Goal: Communication & Community: Answer question/provide support

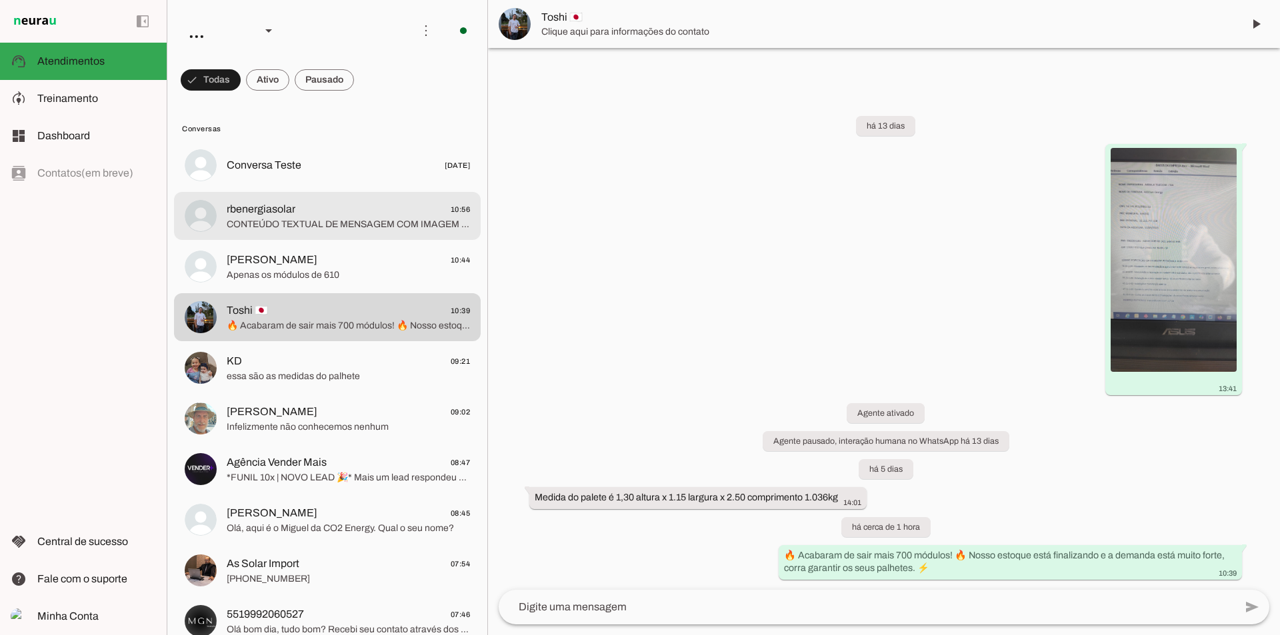
click at [299, 206] on span "rbenergiasolar 10:56" at bounding box center [348, 209] width 243 height 17
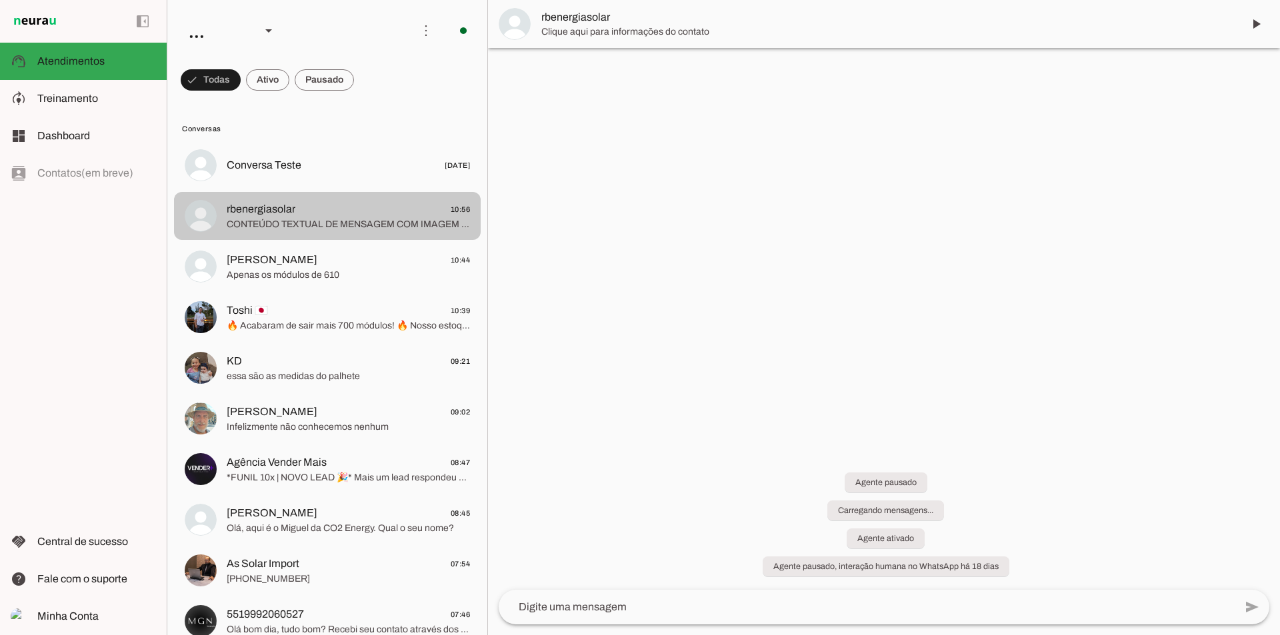
scroll to position [151, 0]
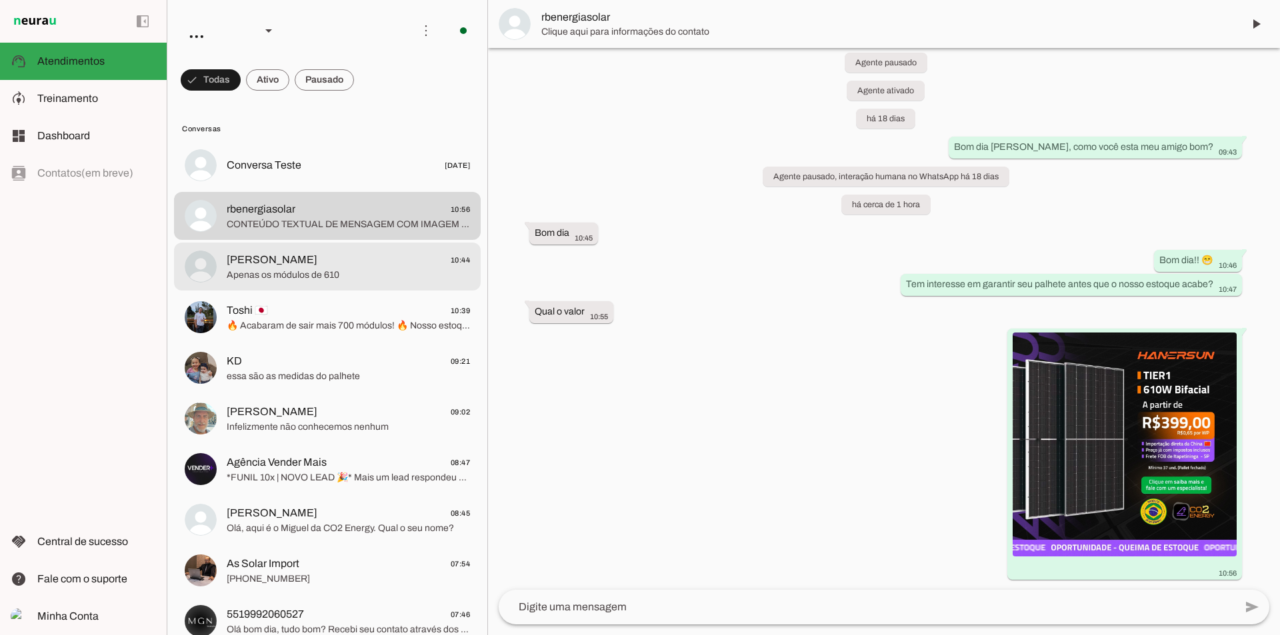
click at [379, 271] on span "Apenas os módulos de 610" at bounding box center [348, 275] width 243 height 13
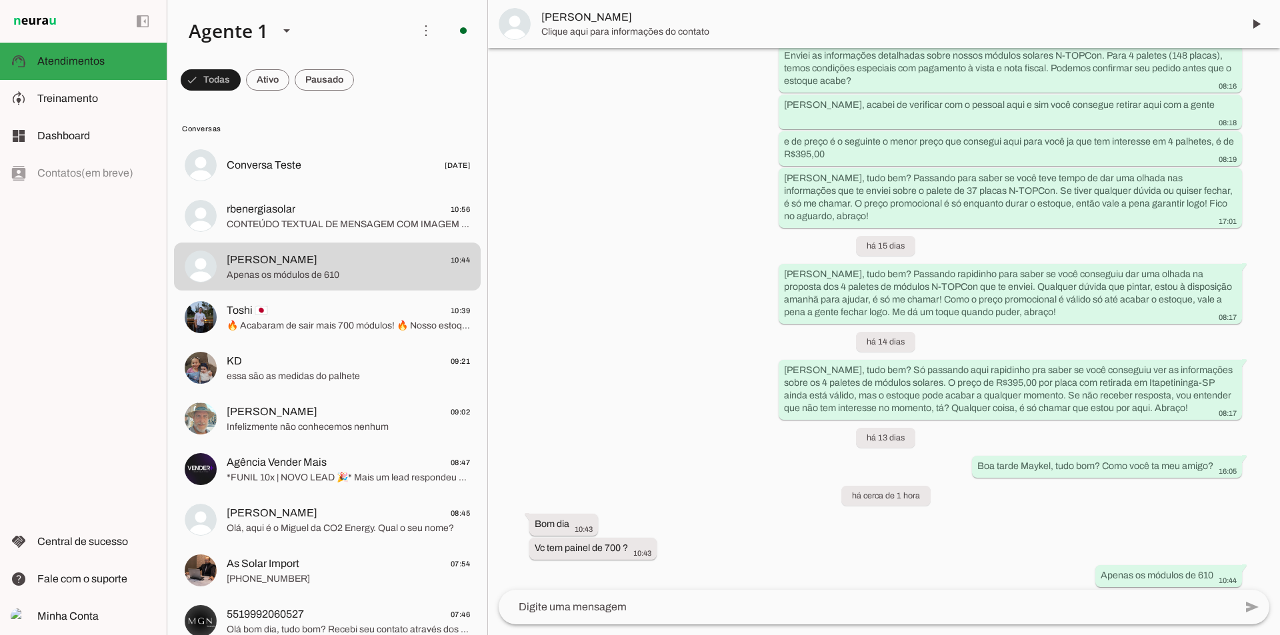
scroll to position [1366, 0]
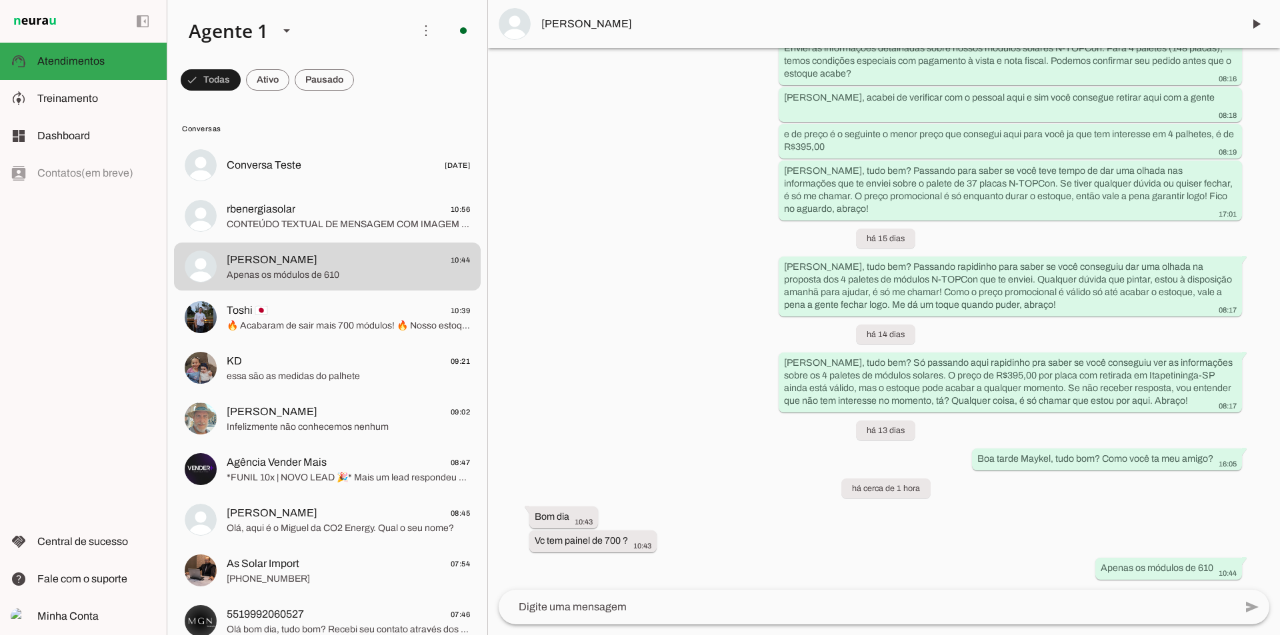
drag, startPoint x: 75, startPoint y: 408, endPoint x: 85, endPoint y: 403, distance: 11.0
click at [81, 405] on div "left_panel_open left_panel_close" at bounding box center [83, 317] width 167 height 635
click at [142, 379] on div "left_panel_open left_panel_close" at bounding box center [83, 317] width 167 height 635
click at [25, 403] on div "left_panel_open left_panel_close" at bounding box center [83, 317] width 167 height 635
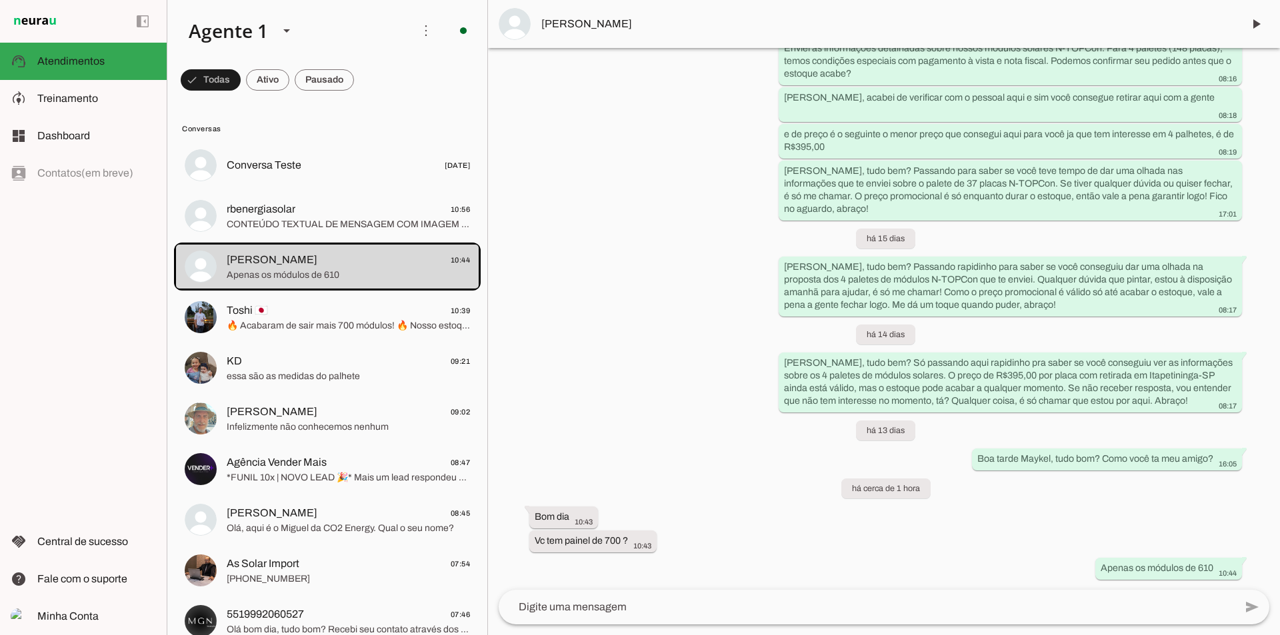
click at [25, 402] on div "left_panel_open left_panel_close" at bounding box center [83, 317] width 167 height 635
click at [30, 389] on div "left_panel_open left_panel_close" at bounding box center [83, 317] width 167 height 635
